Goal: Ask a question: Seek information or help from site administrators or community

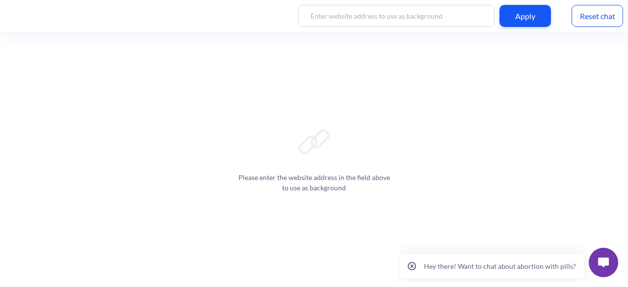
click at [457, 263] on p "Hey there! Want to chat about abortion with pills?" at bounding box center [500, 266] width 152 height 8
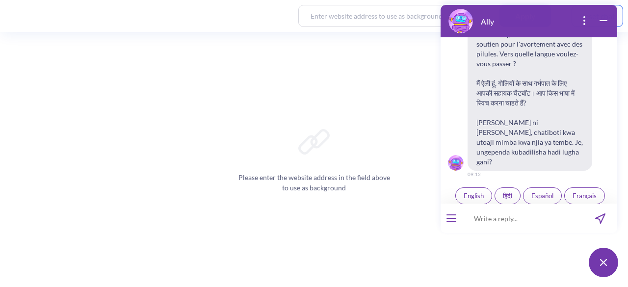
scroll to position [188, 0]
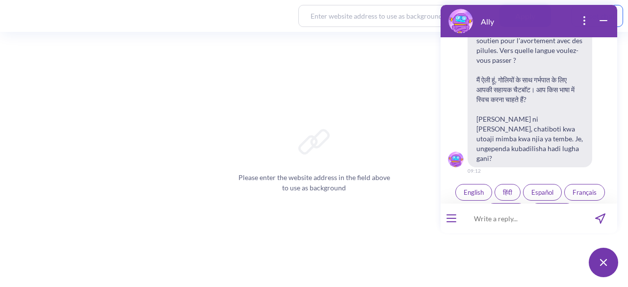
click at [583, 26] on button "open popup" at bounding box center [584, 21] width 12 height 13
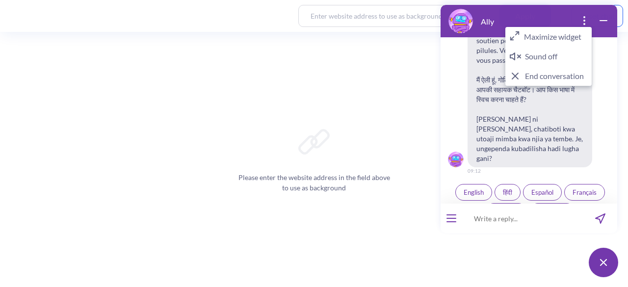
click at [506, 228] on input at bounding box center [522, 217] width 121 height 29
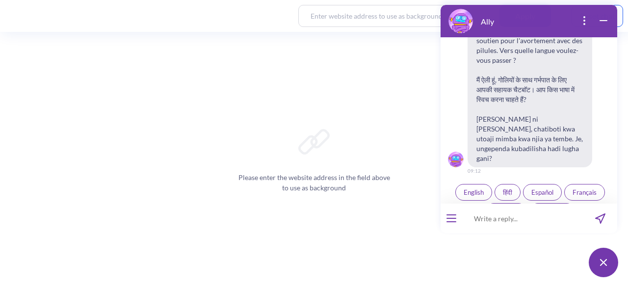
click at [456, 22] on img at bounding box center [460, 21] width 25 height 25
click at [585, 23] on icon "open popup" at bounding box center [584, 21] width 12 height 12
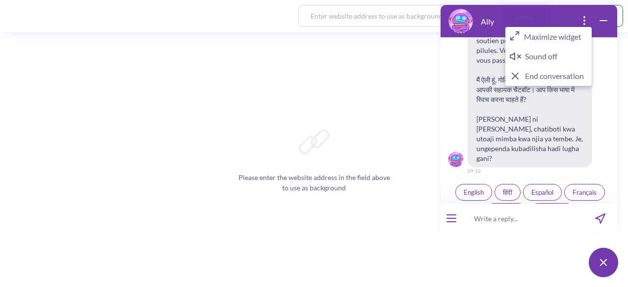
click at [558, 38] on button "Maximize widget" at bounding box center [548, 37] width 86 height 20
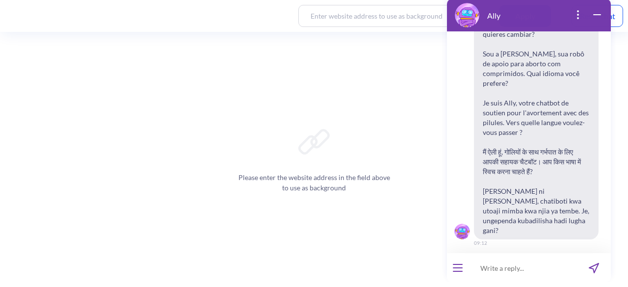
scroll to position [0, 0]
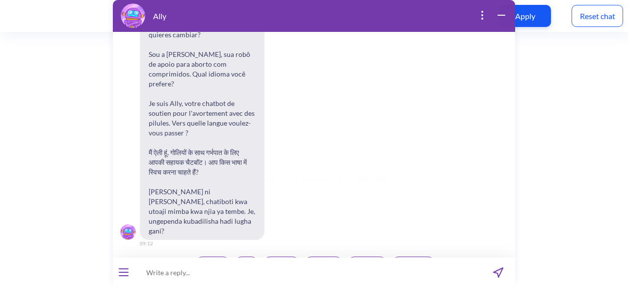
click at [241, 261] on span "हिंदी" at bounding box center [245, 265] width 9 height 8
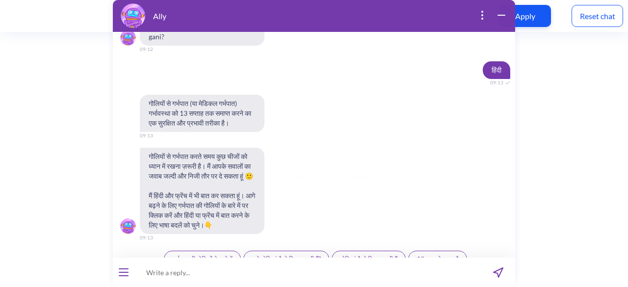
scroll to position [308, 0]
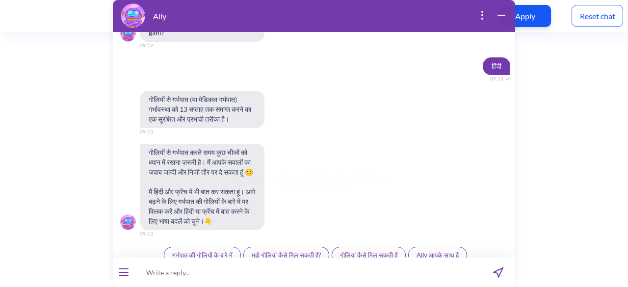
click at [481, 15] on icon "open popup" at bounding box center [482, 15] width 12 height 12
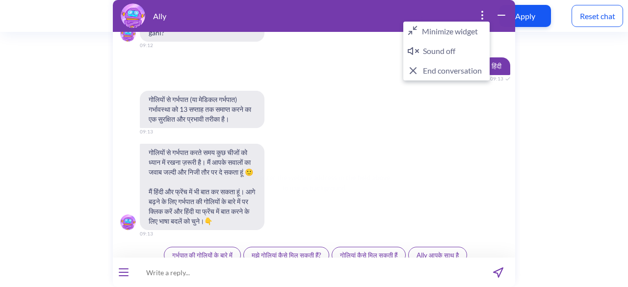
click at [328, 91] on div "गोलियों से गर्भपात (या मेडिकल गर्भपात) गर्भावस्था को 13 सप्ताह तक समाप्त करने क…" at bounding box center [313, 109] width 402 height 37
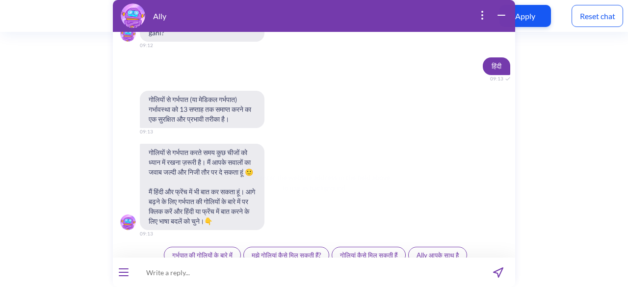
click at [436, 251] on span "Ally आपके साथ है" at bounding box center [437, 255] width 42 height 8
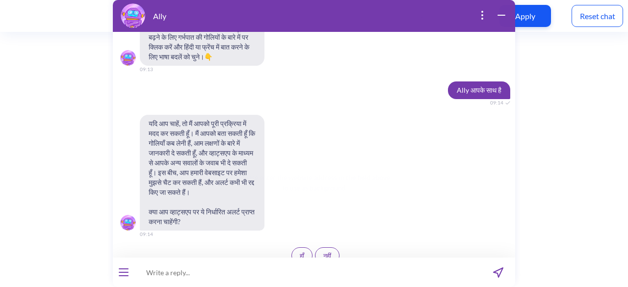
scroll to position [482, 0]
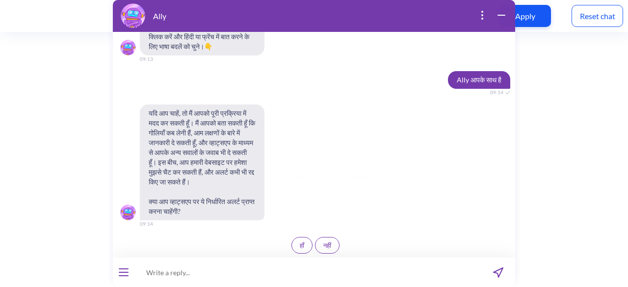
drag, startPoint x: 74, startPoint y: 131, endPoint x: 70, endPoint y: 113, distance: 18.5
click at [74, 131] on div "Please enter the website address in the field above to use as background" at bounding box center [314, 159] width 628 height 255
click at [299, 241] on span "हाँ" at bounding box center [301, 245] width 4 height 8
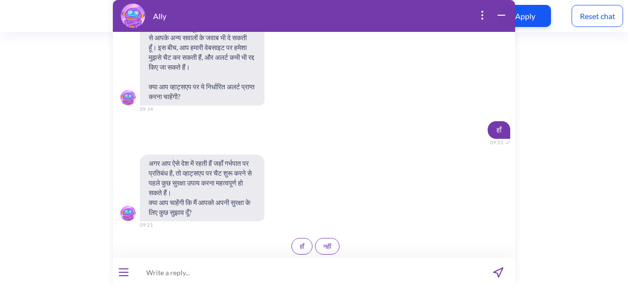
scroll to position [598, 0]
click at [292, 242] on button "हाँ" at bounding box center [301, 245] width 21 height 17
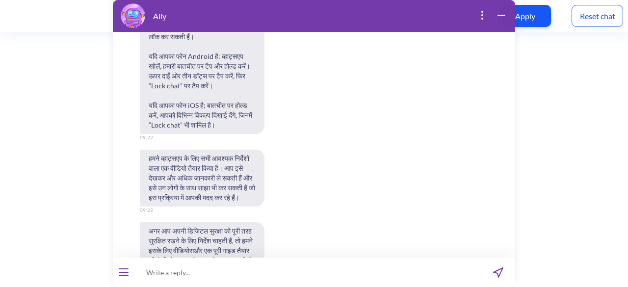
scroll to position [947, 0]
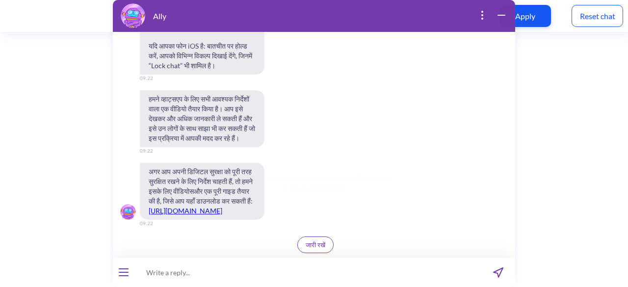
click at [309, 242] on span "जारी रखें" at bounding box center [315, 245] width 20 height 8
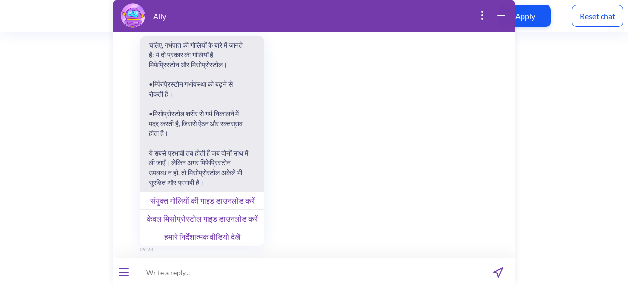
scroll to position [1239, 0]
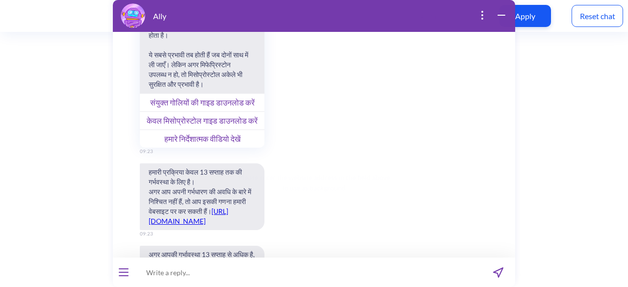
click at [191, 129] on button "केवल मिसोप्रोस्टोल गाइड डाउनलोड करें" at bounding box center [201, 120] width 125 height 18
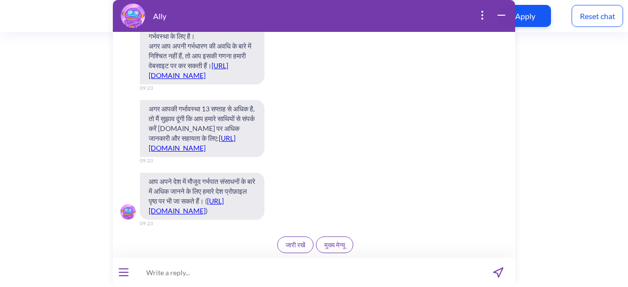
scroll to position [1484, 0]
click at [292, 246] on span "जारी रखें" at bounding box center [295, 245] width 20 height 8
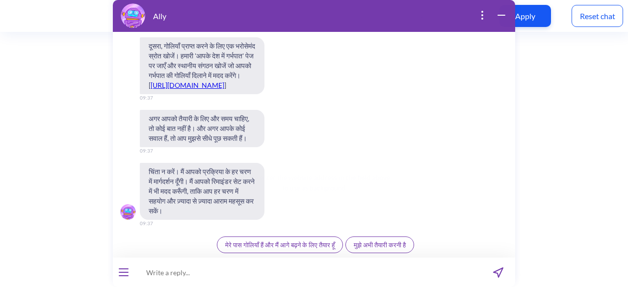
scroll to position [1890, 0]
click at [287, 247] on span "मेरे पास गोलियाँ हैं और मैं आगे बढ़ने के लिए तैयार हूँ" at bounding box center [279, 245] width 109 height 8
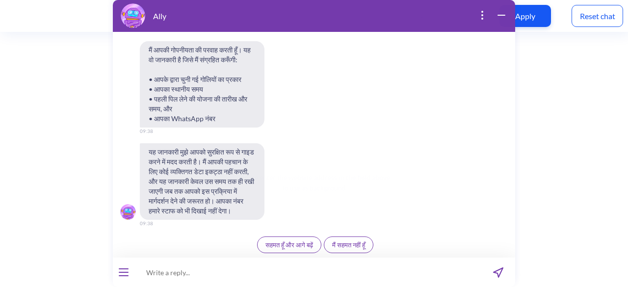
scroll to position [2147, 0]
click at [295, 241] on span "सहमत हूँ और आगे बढ़ें" at bounding box center [289, 245] width 48 height 8
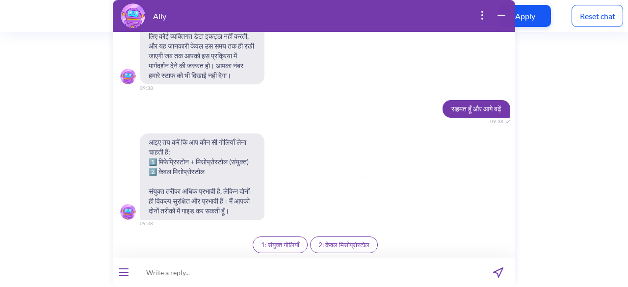
scroll to position [2292, 0]
click at [344, 249] on span "2: केवल मिसोप्रोस्टोल" at bounding box center [343, 245] width 51 height 8
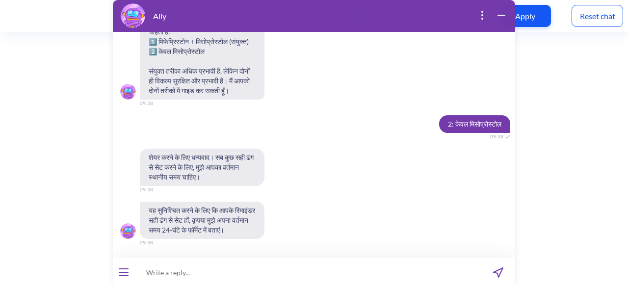
scroll to position [2422, 0]
click at [223, 271] on input at bounding box center [307, 271] width 347 height 29
type input "9:40 AM IST"
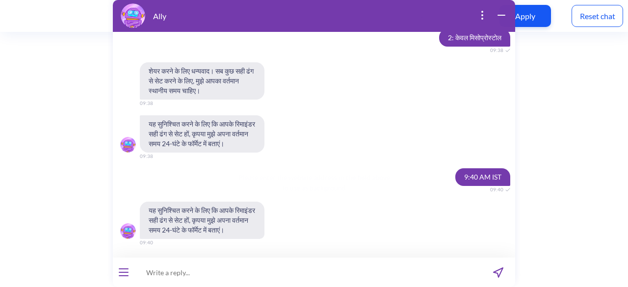
scroll to position [2518, 0]
paste input "09:41:33 IST"
type input "09:41:33 IST"
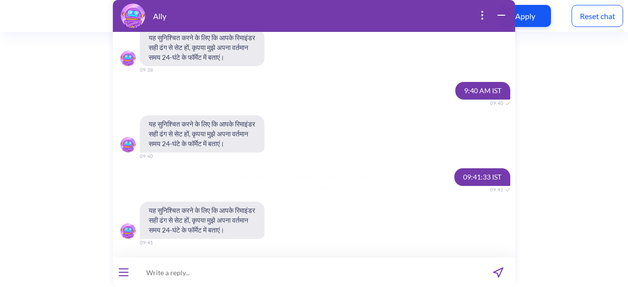
scroll to position [2615, 0]
paste input "IST, UTC+05:30"
type input "IST, UTC+05:30"
paste input "IST, UTC+05:30"
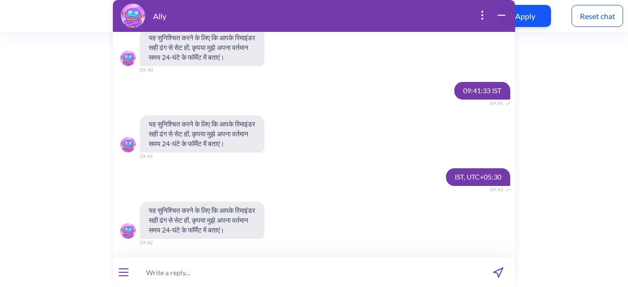
type input "IST, UTC+05:30"
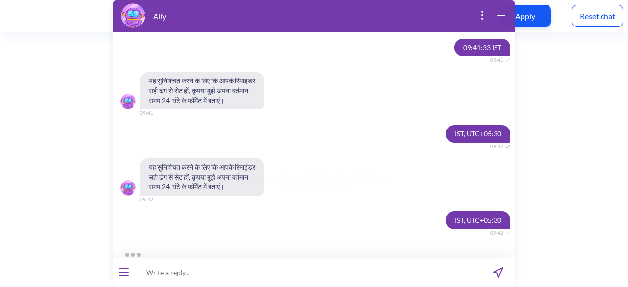
scroll to position [2807, 0]
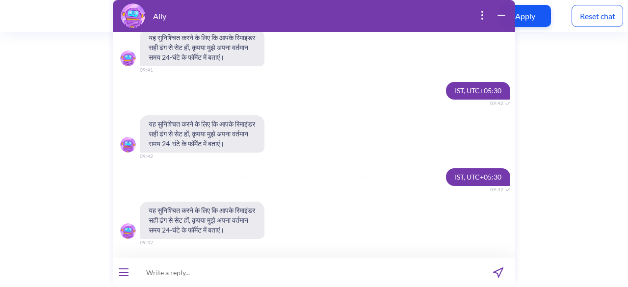
paste input "IST, UTC+05:30"
type input "IST, UTC+05:30"
paste input "24:00"
type input "24:00"
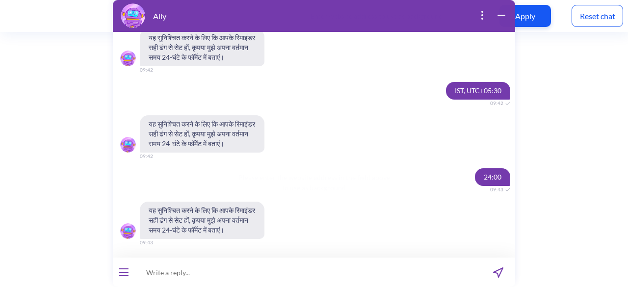
scroll to position [2999, 0]
click at [203, 222] on span "यह सुनिश्चित करने के लिए कि आपके रिमाइंडर सही ढंग से सेट हों, कृपया मुझे अपना व…" at bounding box center [201, 220] width 125 height 37
click at [196, 223] on span "यह सुनिश्चित करने के लिए कि आपके रिमाइंडर सही ढंग से सेट हों, कृपया मुझे अपना व…" at bounding box center [201, 220] width 125 height 37
drag, startPoint x: 150, startPoint y: 220, endPoint x: 163, endPoint y: 230, distance: 17.2
click at [163, 230] on span "यह सुनिश्चित करने के लिए कि आपके रिमाइंडर सही ढंग से सेट हों, कृपया मुझे अपना व…" at bounding box center [201, 220] width 125 height 37
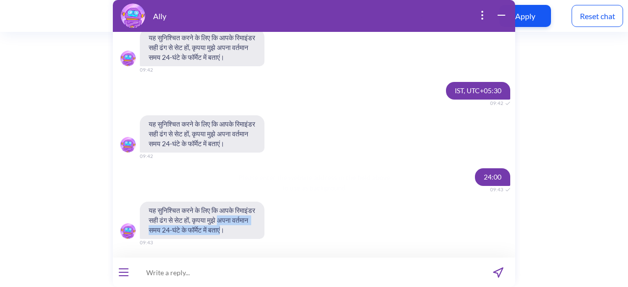
copy span "अपना वर्तमान समय 24-घंटे के फॉर्मेट में बताएं"
paste input "4:56:02 PM"
type input "4:56:02 PM"
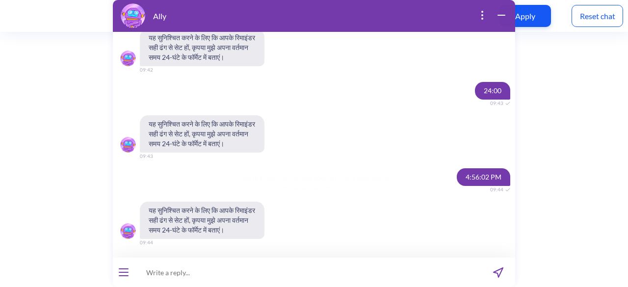
scroll to position [3095, 0]
paste input "09:00"
type input "09:00"
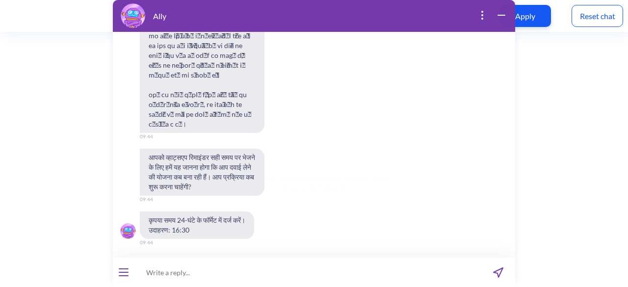
scroll to position [3425, 0]
click at [191, 270] on input at bounding box center [307, 271] width 347 height 29
type input "16:30"
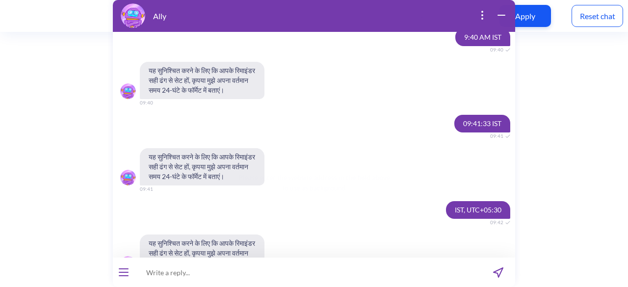
scroll to position [2441, 0]
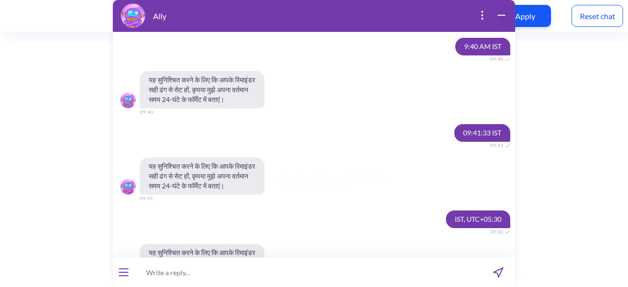
click at [65, 131] on div "Please enter the website address in the field above to use as background" at bounding box center [314, 159] width 628 height 255
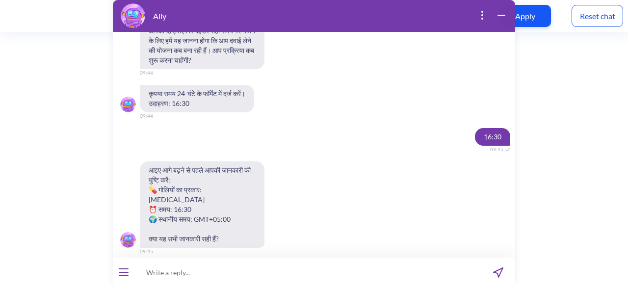
scroll to position [3324, 0]
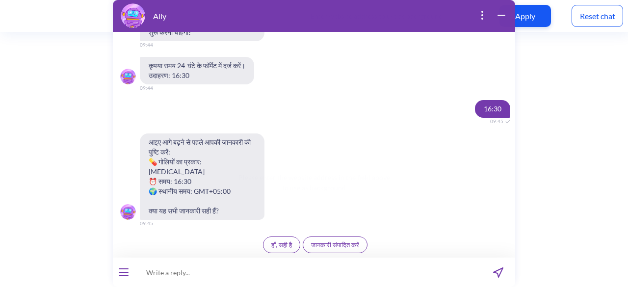
click at [483, 13] on icon "open popup" at bounding box center [482, 15] width 12 height 12
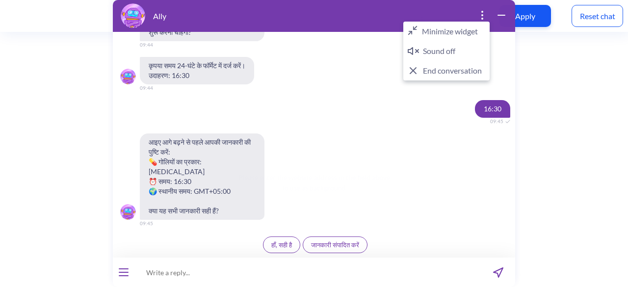
click at [447, 32] on button "Minimize widget" at bounding box center [446, 32] width 86 height 20
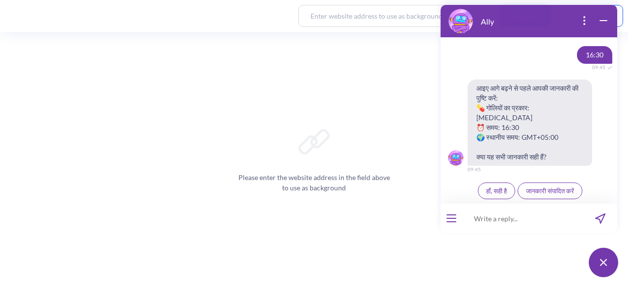
scroll to position [3629, 0]
click at [585, 20] on icon "open popup" at bounding box center [584, 21] width 12 height 12
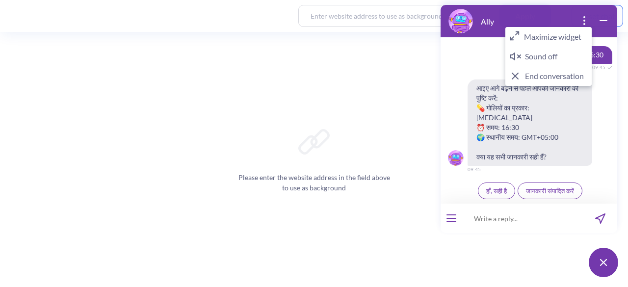
click at [562, 36] on button "Maximize widget" at bounding box center [548, 37] width 86 height 20
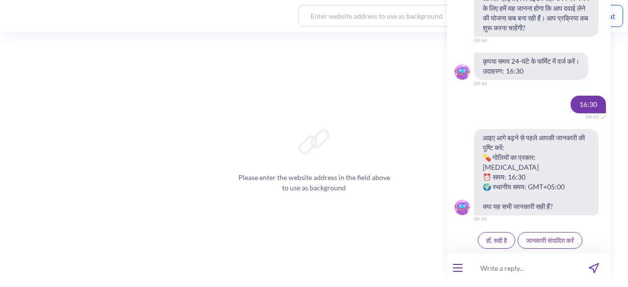
scroll to position [0, 0]
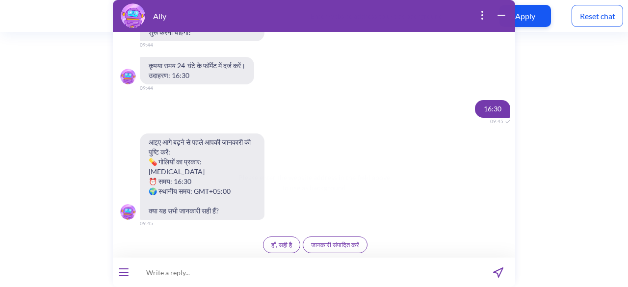
click at [279, 244] on span "हाँ, सही है" at bounding box center [281, 245] width 21 height 8
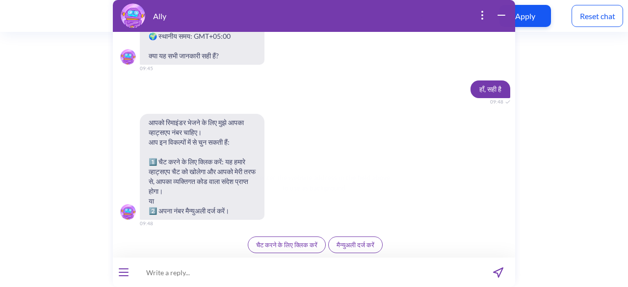
scroll to position [3724, 0]
drag, startPoint x: 55, startPoint y: 38, endPoint x: 89, endPoint y: 6, distance: 46.8
click at [56, 38] on div "Please enter the website address in the field above to use as background" at bounding box center [314, 159] width 628 height 255
click at [302, 248] on span "चैट करने के लिए क्लिक करें" at bounding box center [285, 245] width 61 height 8
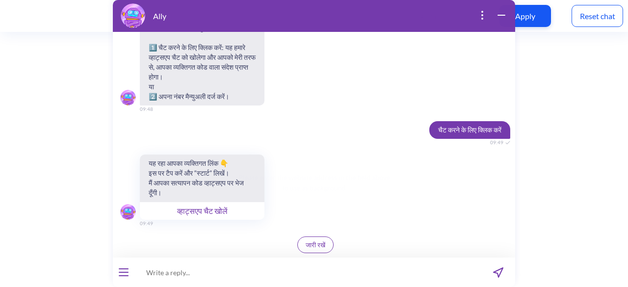
scroll to position [3839, 0]
click at [217, 208] on button "व्हाट्सएप चैट खोलें" at bounding box center [201, 211] width 125 height 18
